Goal: Information Seeking & Learning: Learn about a topic

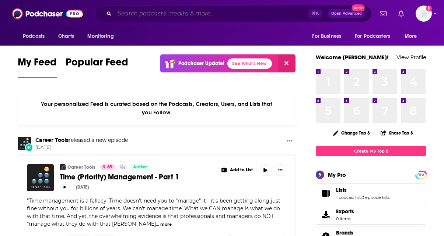
click at [152, 13] on input "Search podcasts, credits, & more..." at bounding box center [212, 14] width 194 height 12
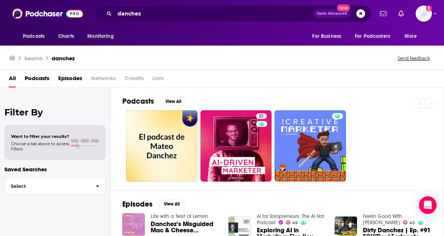
click at [129, 7] on div "danchez Open Advanced New" at bounding box center [232, 13] width 277 height 17
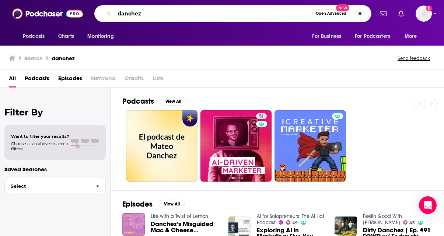
click at [129, 12] on input "danchez" at bounding box center [214, 14] width 198 height 12
type input "the ai driven marketer podcast"
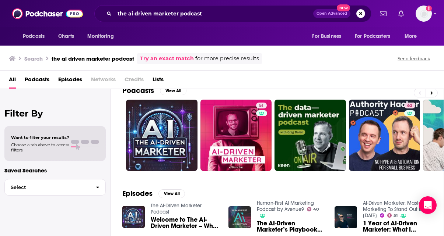
scroll to position [14, 0]
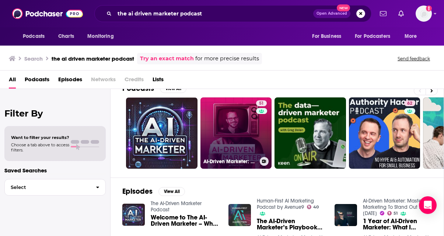
click at [214, 106] on link "51 AI-Driven Marketer: Master AI Marketing To Stand Out In [DATE]" at bounding box center [235, 133] width 71 height 71
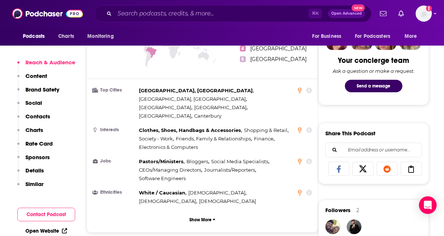
scroll to position [387, 0]
